Goal: Task Accomplishment & Management: Manage account settings

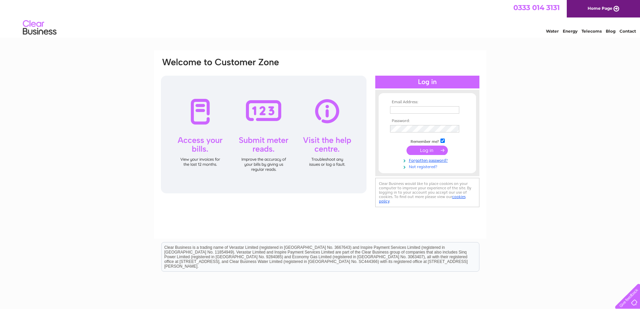
click at [423, 168] on link "Not registered?" at bounding box center [428, 166] width 76 height 6
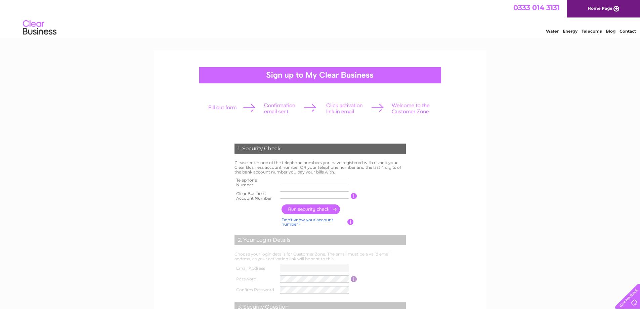
click at [289, 180] on input "text" at bounding box center [314, 181] width 69 height 7
type input "07733114044"
click at [285, 193] on input "text" at bounding box center [314, 194] width 69 height 7
click at [287, 194] on input "text" at bounding box center [315, 195] width 70 height 8
paste input "1105921"
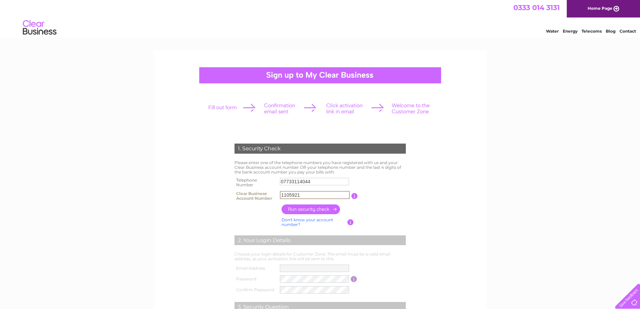
type input "1105921"
click at [309, 211] on input "button" at bounding box center [310, 209] width 59 height 10
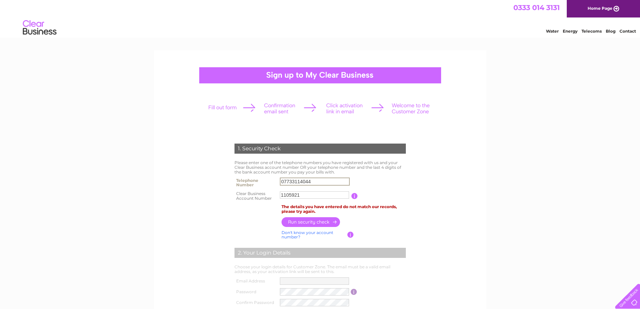
click at [313, 182] on input "07733114044" at bounding box center [315, 181] width 70 height 8
type input "0"
type input "01851612205"
click at [312, 221] on input "button" at bounding box center [310, 222] width 59 height 10
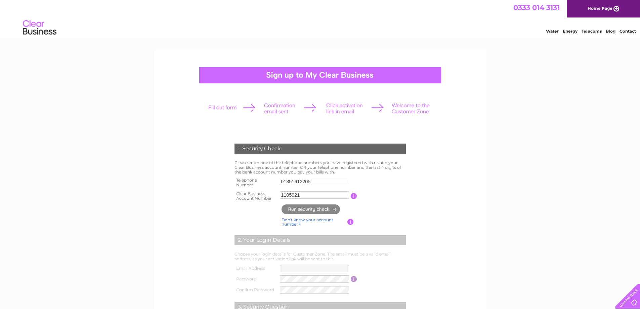
type input "ai*******@ya*******"
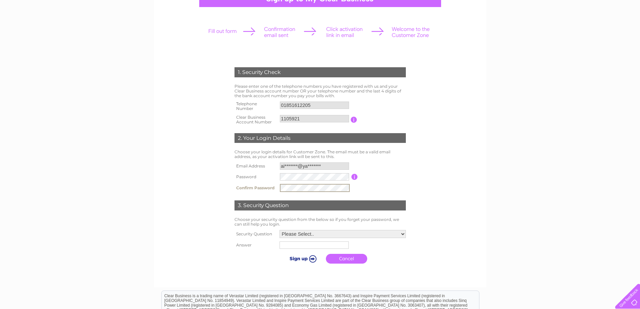
scroll to position [121, 0]
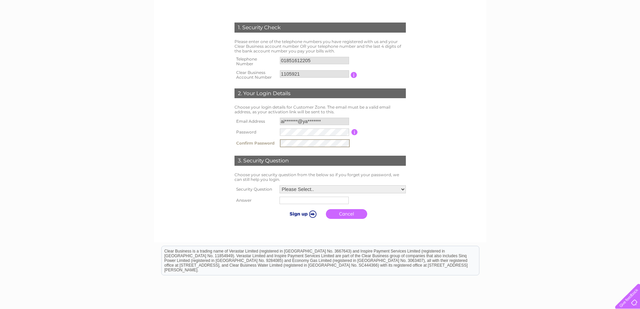
click at [347, 188] on select "Please Select.. In what town or city was your first job? In what town or city d…" at bounding box center [342, 189] width 126 height 8
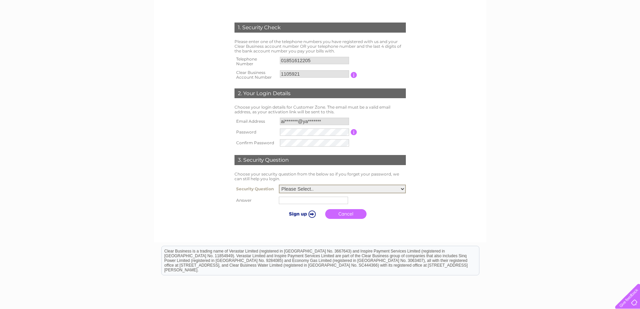
select select "1"
click at [279, 185] on select "Please Select.. In what town or city was your first job? In what town or city d…" at bounding box center [342, 188] width 127 height 9
click at [302, 202] on input "text" at bounding box center [314, 200] width 70 height 8
type input "Stornoway"
click at [304, 213] on input "submit" at bounding box center [301, 212] width 41 height 9
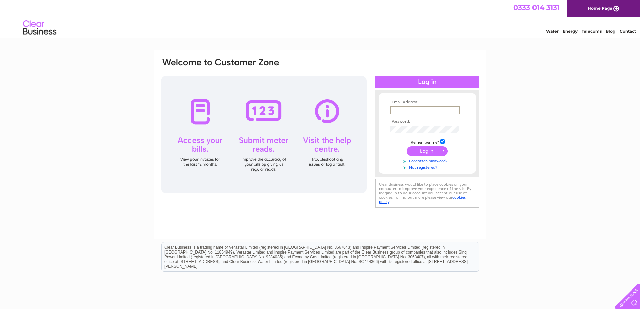
click at [399, 112] on input "text" at bounding box center [425, 110] width 70 height 8
type input "[EMAIL_ADDRESS][DOMAIN_NAME]"
click at [423, 159] on link "Forgotten password?" at bounding box center [428, 160] width 76 height 6
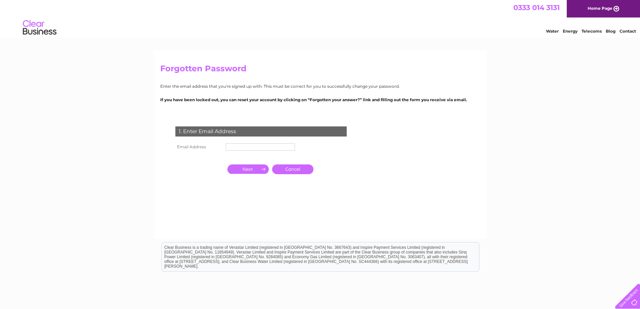
click at [236, 147] on input "text" at bounding box center [260, 146] width 69 height 7
type input "[EMAIL_ADDRESS][DOMAIN_NAME]"
click at [259, 171] on input "button" at bounding box center [247, 168] width 41 height 9
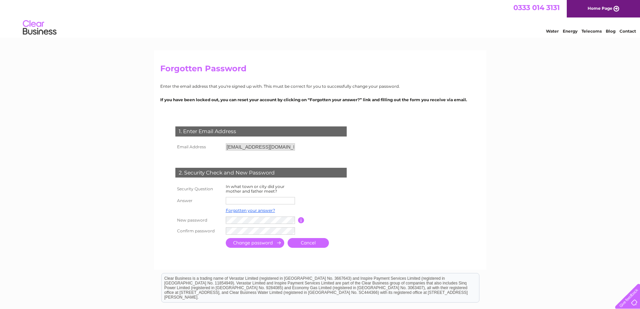
click at [239, 202] on input "text" at bounding box center [260, 200] width 69 height 7
type input "A"
type input "Stornoway"
click at [245, 244] on input "submit" at bounding box center [255, 243] width 58 height 10
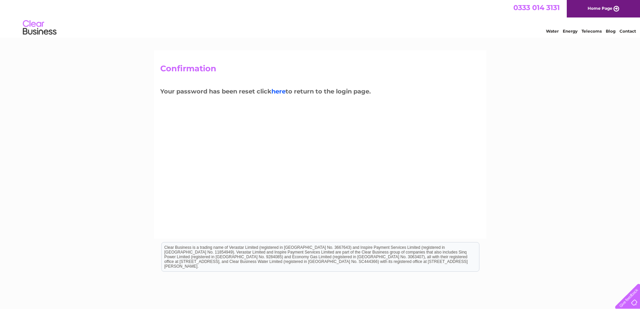
click at [282, 89] on link "here" at bounding box center [278, 91] width 14 height 7
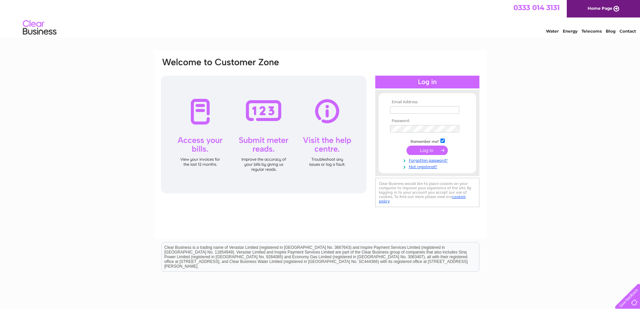
click at [396, 110] on input "text" at bounding box center [424, 109] width 69 height 7
type input "[EMAIL_ADDRESS][DOMAIN_NAME]"
click at [428, 154] on input "submit" at bounding box center [426, 150] width 41 height 9
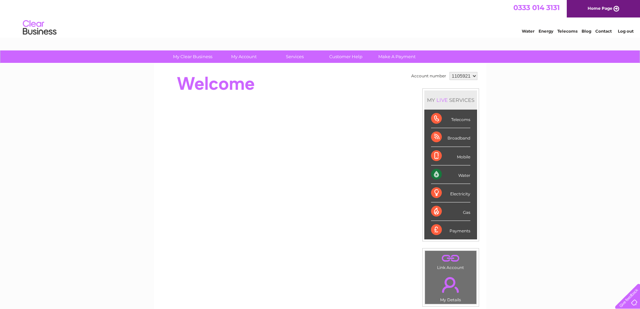
click at [460, 232] on div "Payments" at bounding box center [450, 230] width 39 height 18
click at [466, 176] on div "Water" at bounding box center [450, 174] width 39 height 18
click at [431, 172] on div "Water" at bounding box center [450, 174] width 39 height 18
click at [434, 173] on div "Water" at bounding box center [450, 174] width 39 height 18
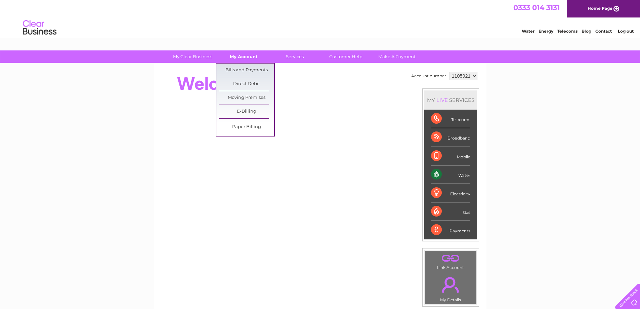
click at [242, 55] on link "My Account" at bounding box center [243, 56] width 55 height 12
click at [246, 71] on link "Bills and Payments" at bounding box center [246, 69] width 55 height 13
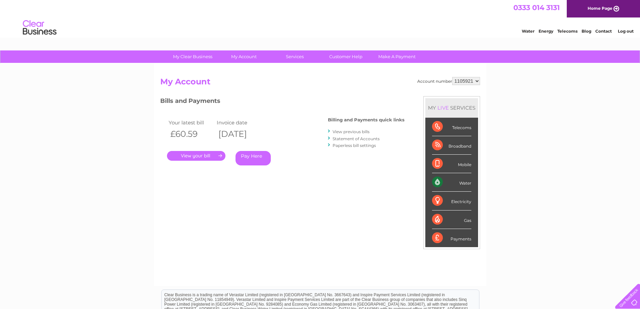
click at [337, 131] on link "View previous bills" at bounding box center [351, 131] width 37 height 5
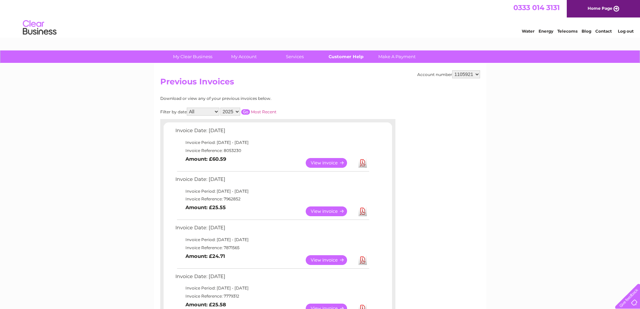
click at [343, 56] on link "Customer Help" at bounding box center [345, 56] width 55 height 12
click at [314, 164] on link "View" at bounding box center [330, 163] width 49 height 10
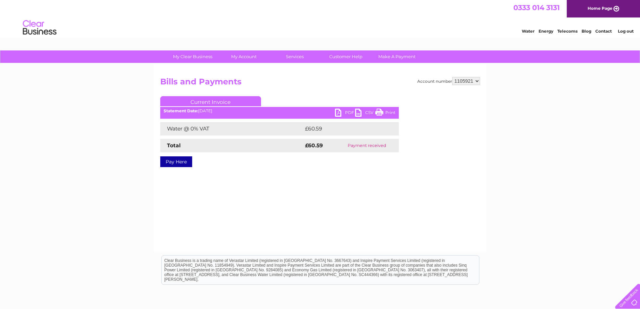
click at [343, 113] on link "PDF" at bounding box center [345, 113] width 20 height 10
